Goal: Transaction & Acquisition: Subscribe to service/newsletter

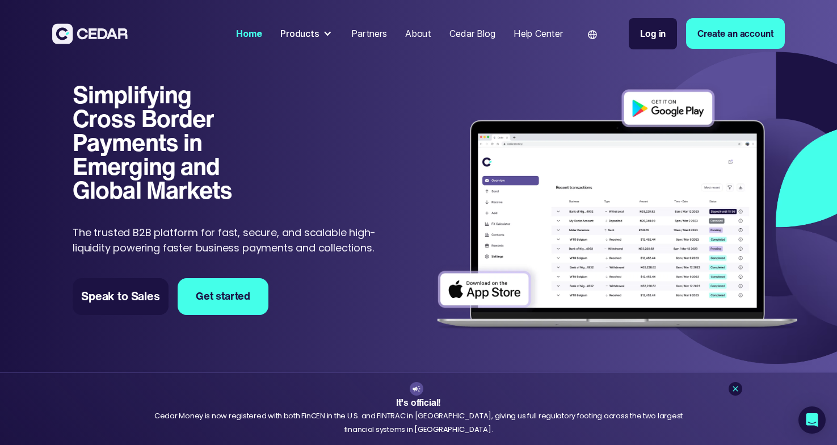
click at [414, 35] on div "About" at bounding box center [418, 34] width 26 height 14
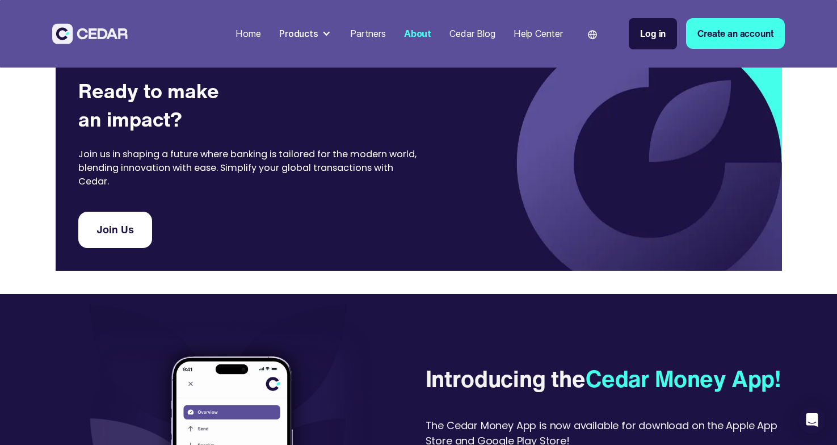
scroll to position [2246, 0]
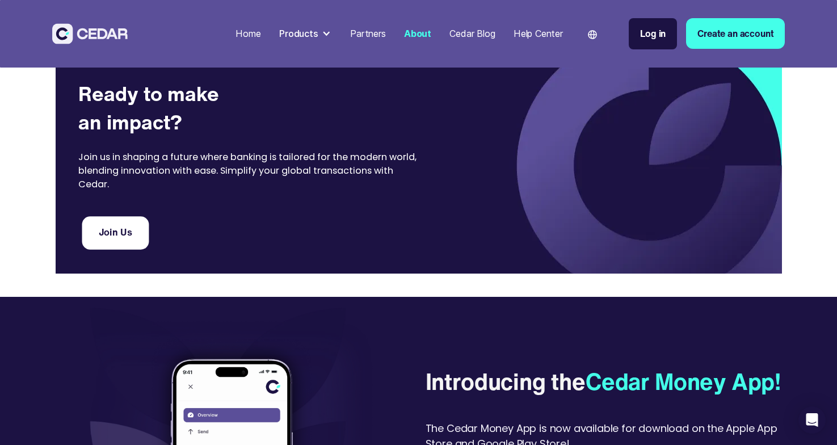
click at [126, 238] on link "Join Us" at bounding box center [115, 232] width 67 height 33
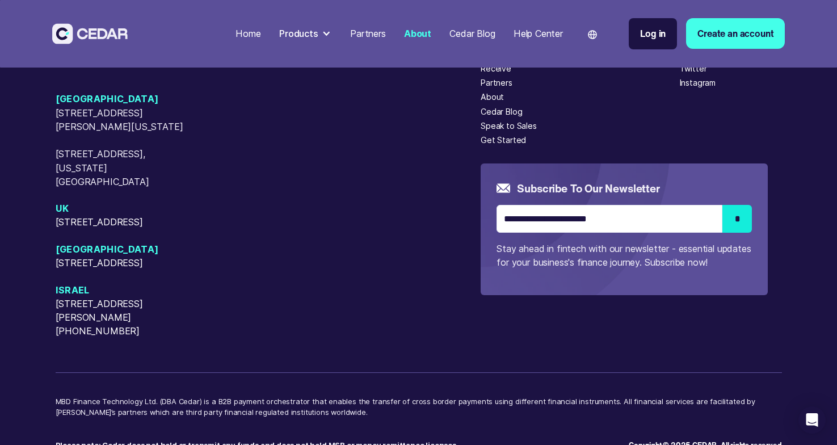
scroll to position [2972, 0]
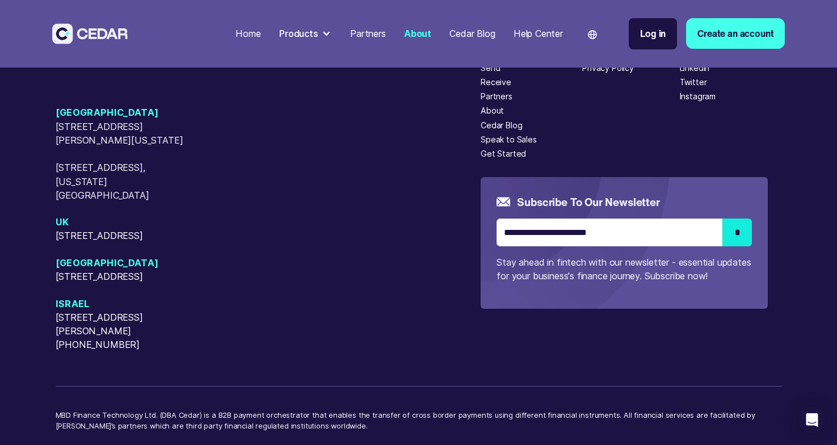
click at [689, 102] on div "Instagram" at bounding box center [698, 96] width 36 height 12
